Goal: Transaction & Acquisition: Purchase product/service

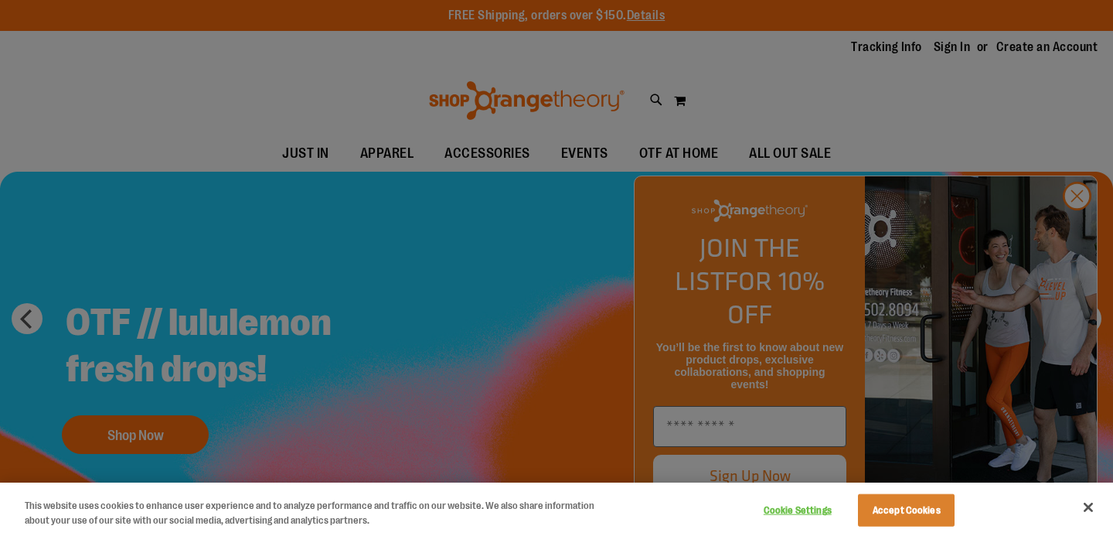
click at [1076, 235] on div at bounding box center [556, 268] width 1113 height 536
click at [1091, 503] on button "Close" at bounding box center [1089, 507] width 34 height 34
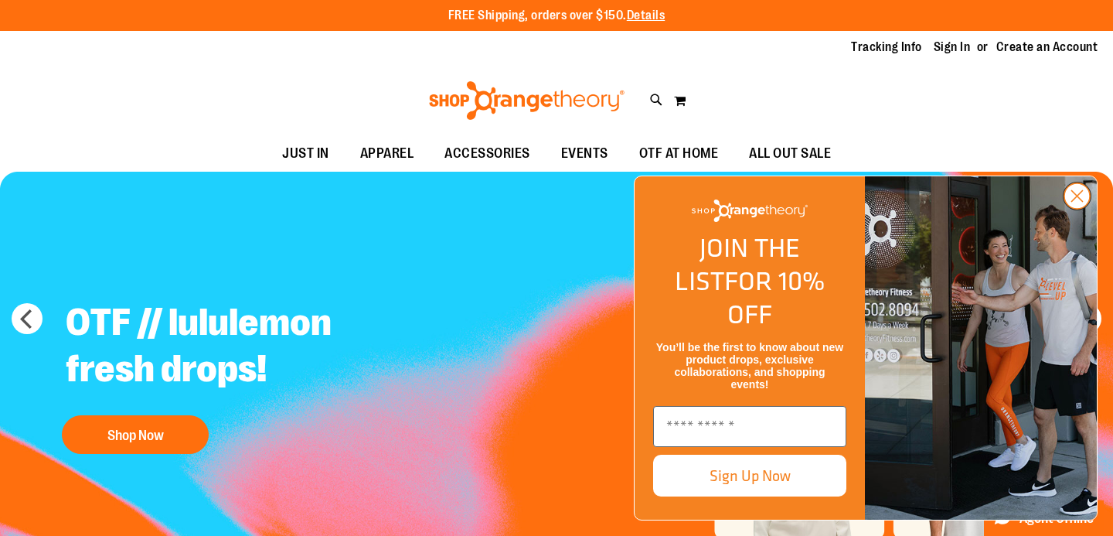
click at [1085, 209] on circle "Close dialog" at bounding box center [1078, 196] width 26 height 26
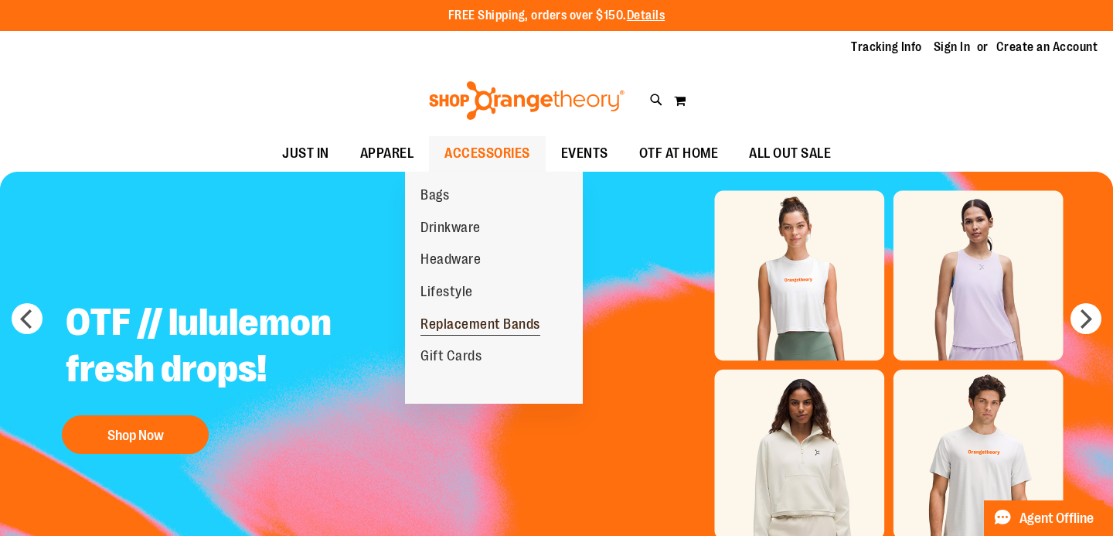
click at [454, 322] on span "Replacement Bands" at bounding box center [481, 325] width 120 height 19
